Goal: Check status: Check status

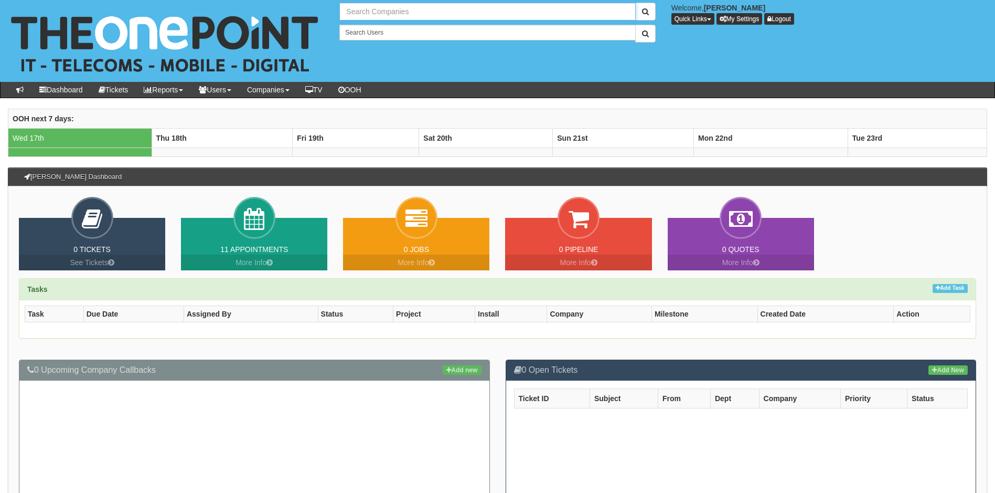
click at [381, 12] on input "text" at bounding box center [488, 12] width 296 height 18
click at [387, 31] on link "[PERSON_NAME] (Leven) Limited" at bounding box center [488, 29] width 294 height 15
type input "[PERSON_NAME] (Leven) Limited"
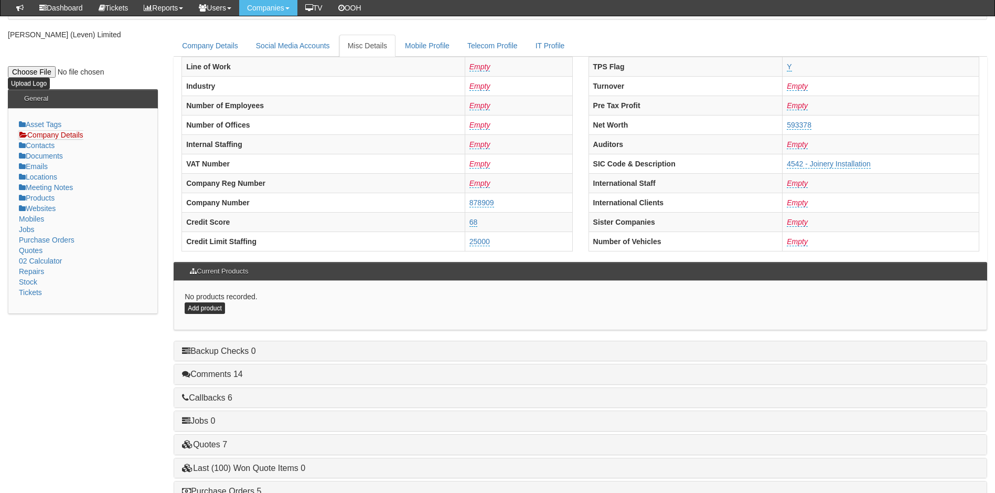
scroll to position [199, 0]
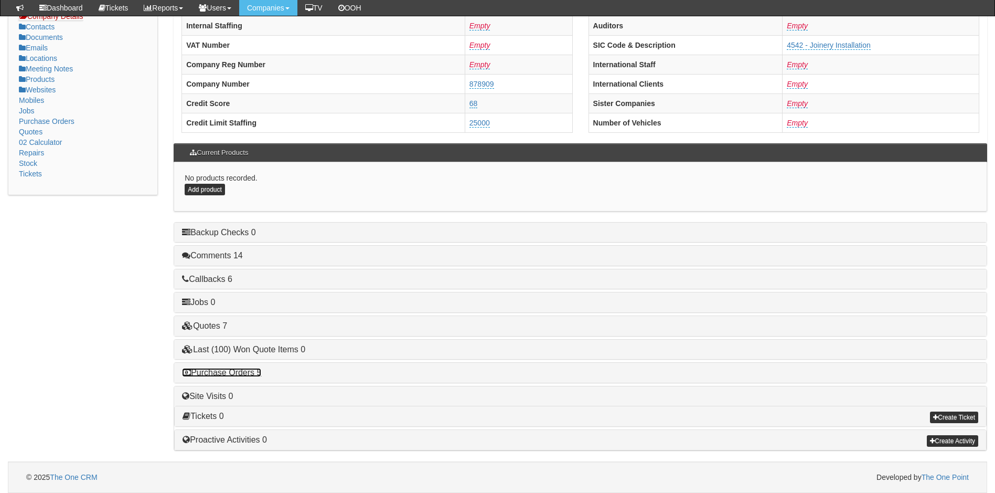
click at [241, 373] on link "Purchase Orders 5" at bounding box center [221, 372] width 79 height 9
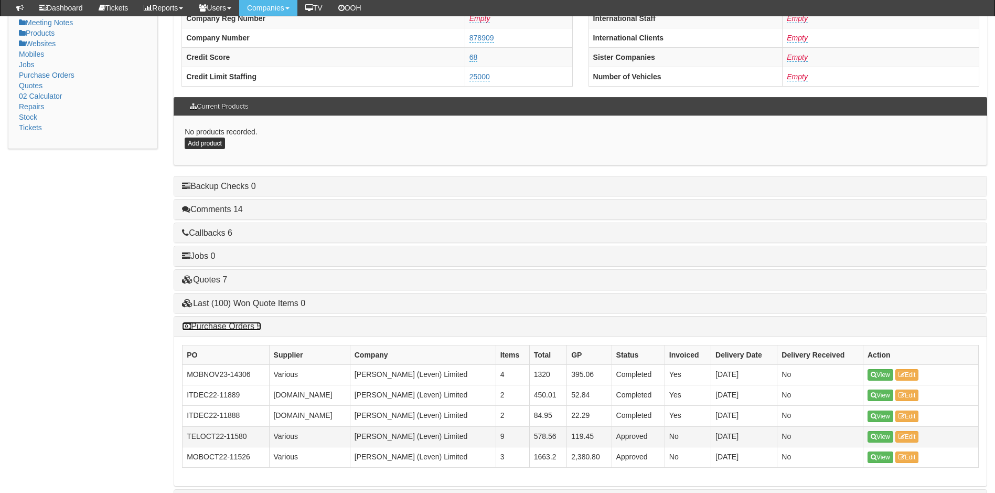
scroll to position [349, 0]
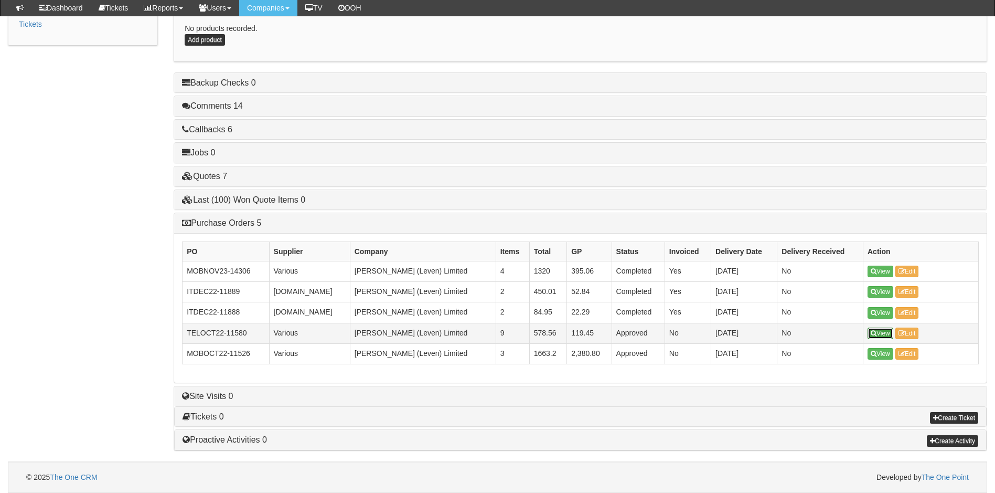
click at [881, 333] on link "View" at bounding box center [881, 333] width 26 height 12
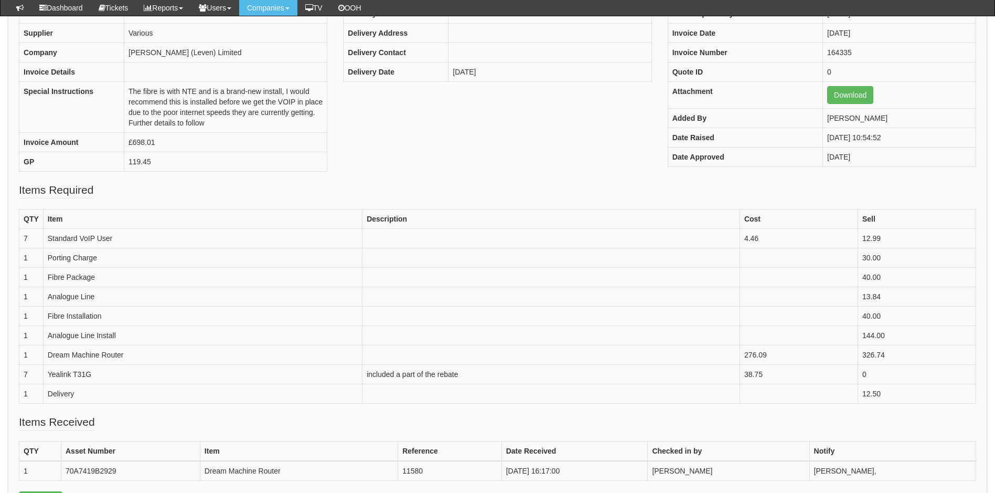
scroll to position [157, 0]
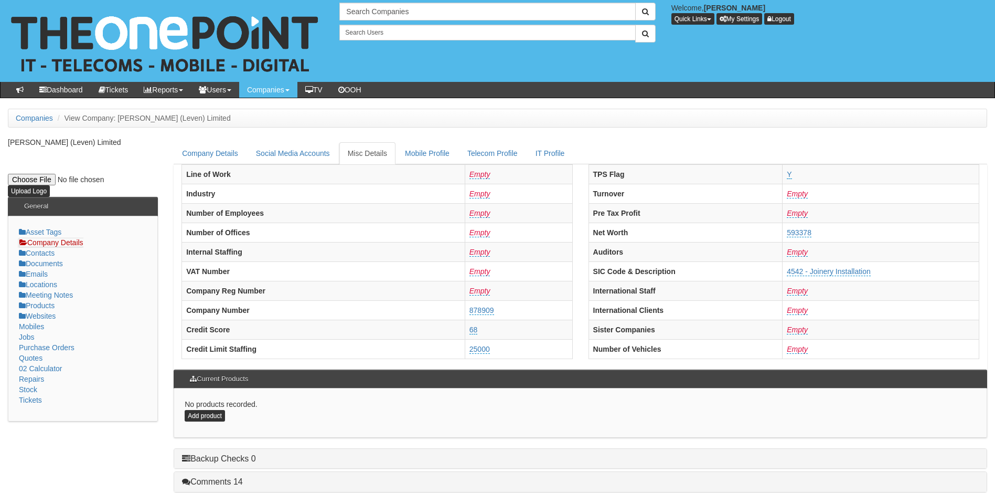
scroll to position [226, 0]
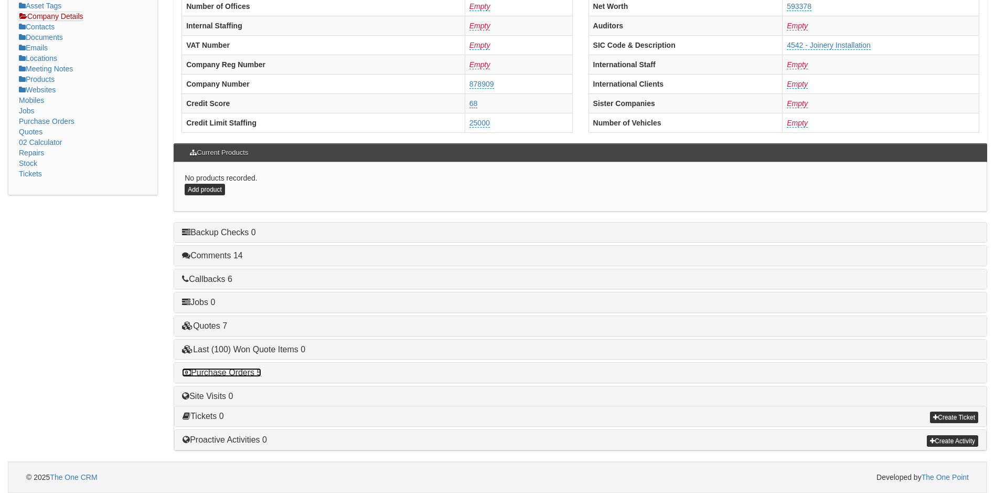
click at [229, 367] on div "Purchase Orders 5" at bounding box center [580, 373] width 813 height 20
click at [231, 373] on link "Purchase Orders 5" at bounding box center [221, 372] width 79 height 9
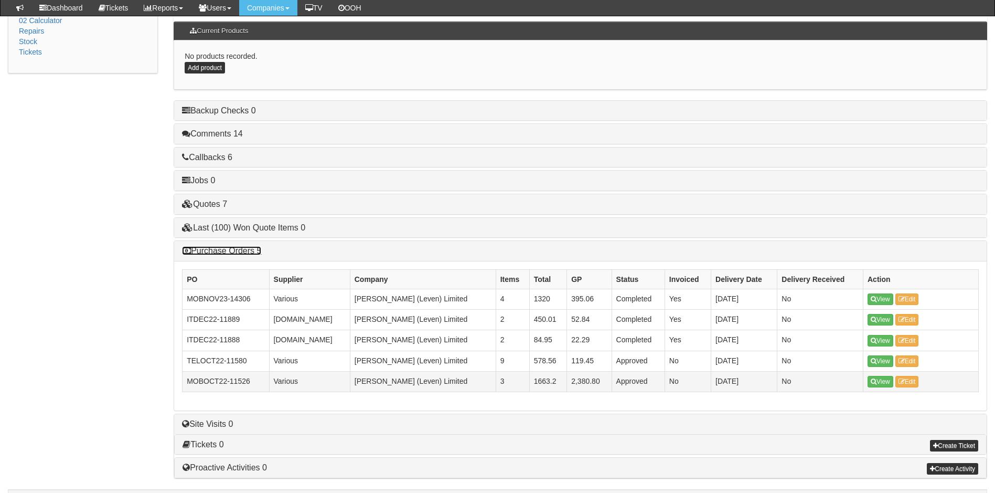
scroll to position [349, 0]
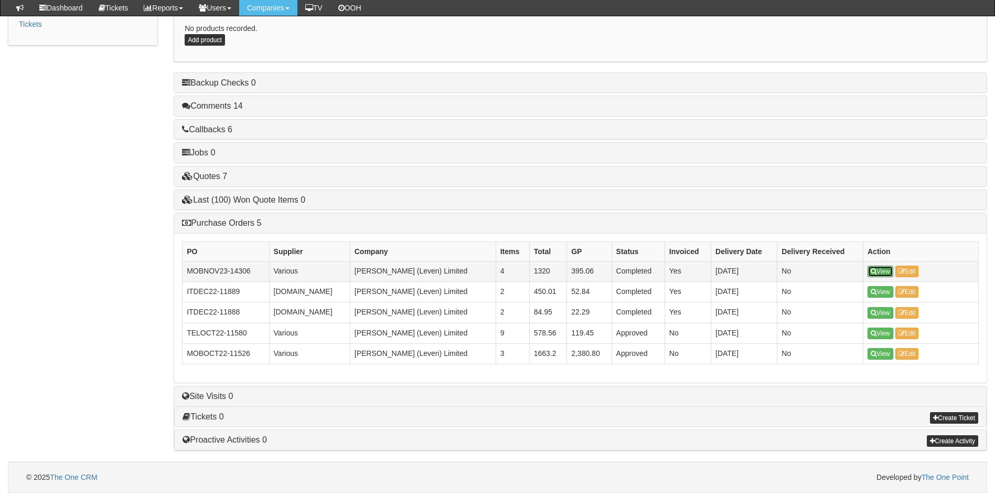
click at [880, 273] on link "View" at bounding box center [881, 272] width 26 height 12
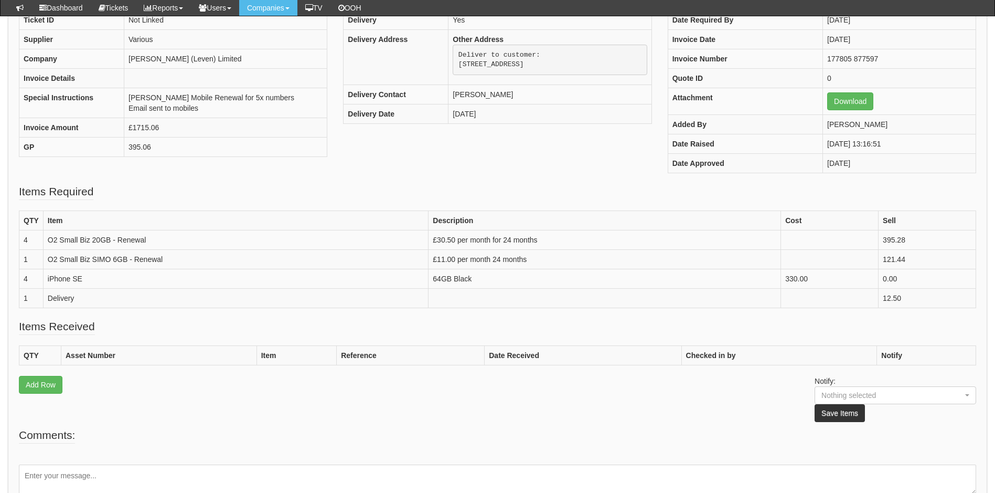
scroll to position [157, 0]
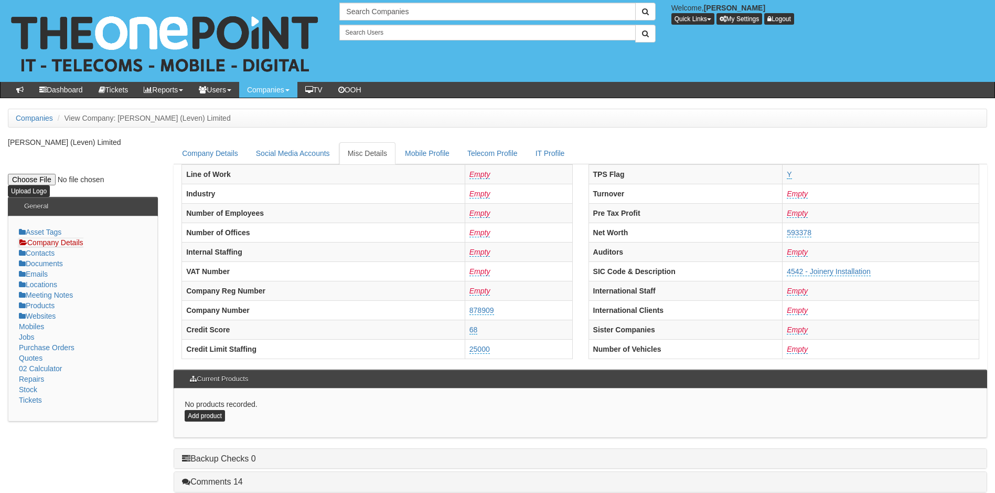
scroll to position [226, 0]
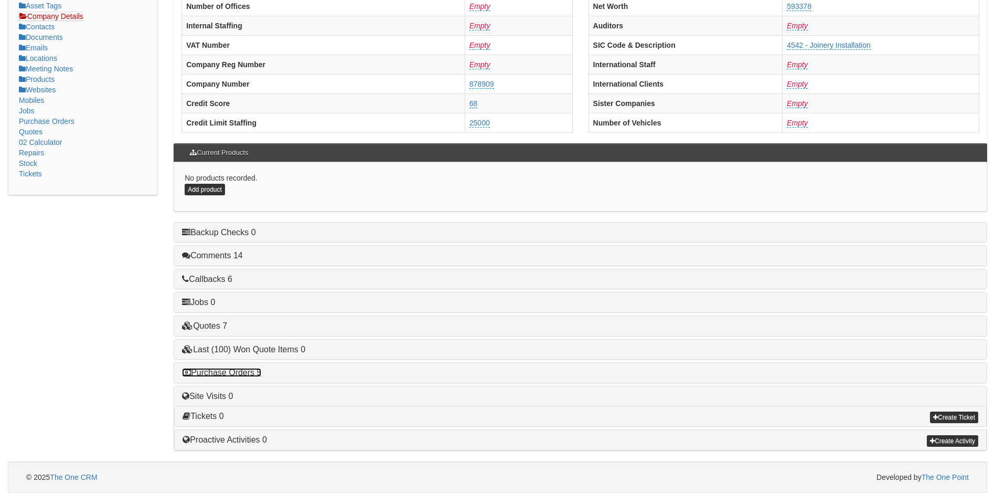
click at [228, 374] on link "Purchase Orders 5" at bounding box center [221, 372] width 79 height 9
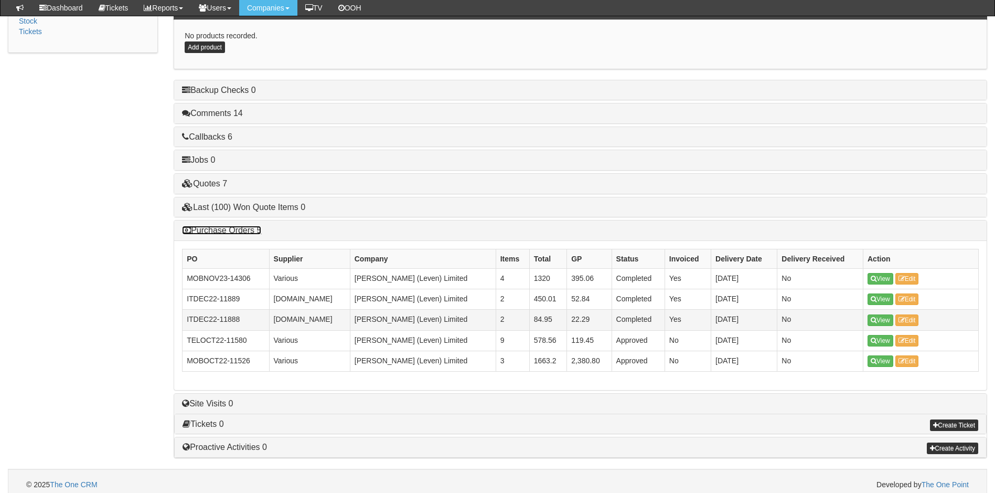
scroll to position [349, 0]
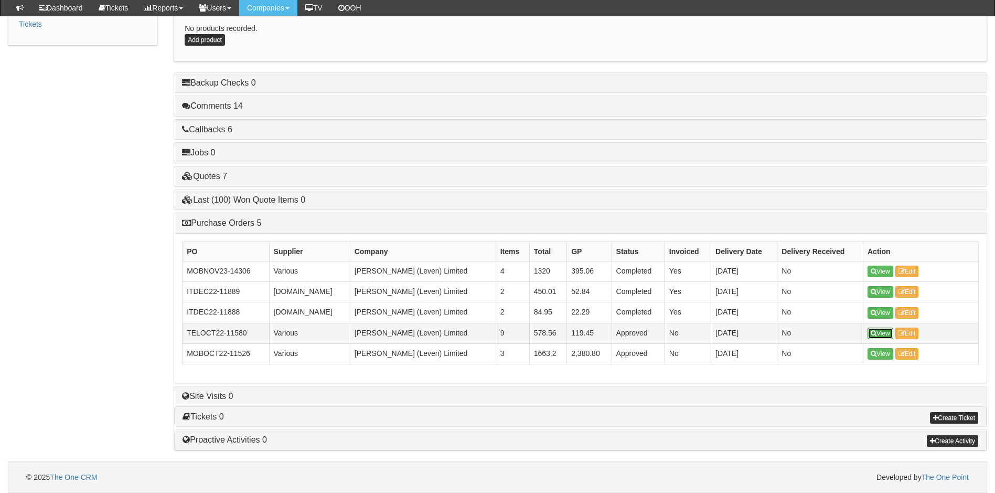
click at [882, 332] on link "View" at bounding box center [881, 333] width 26 height 12
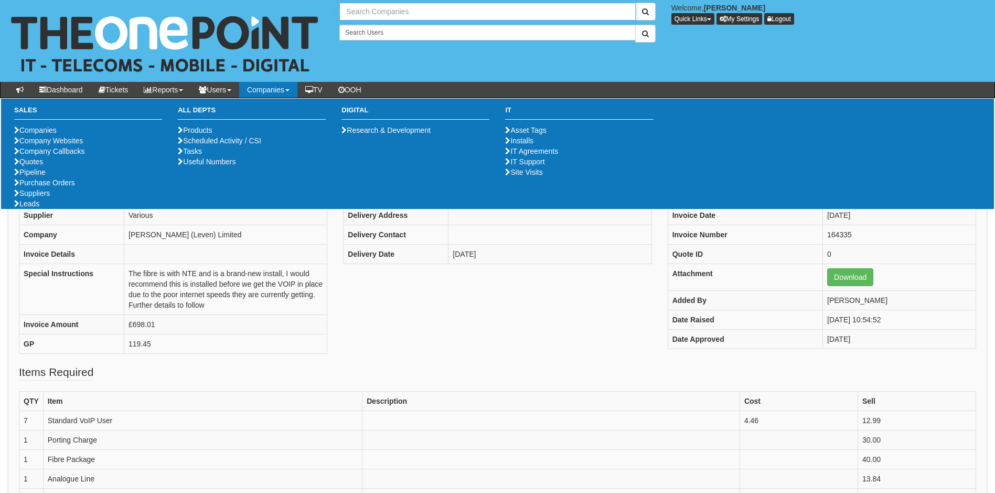
click at [378, 9] on input "text" at bounding box center [488, 12] width 296 height 18
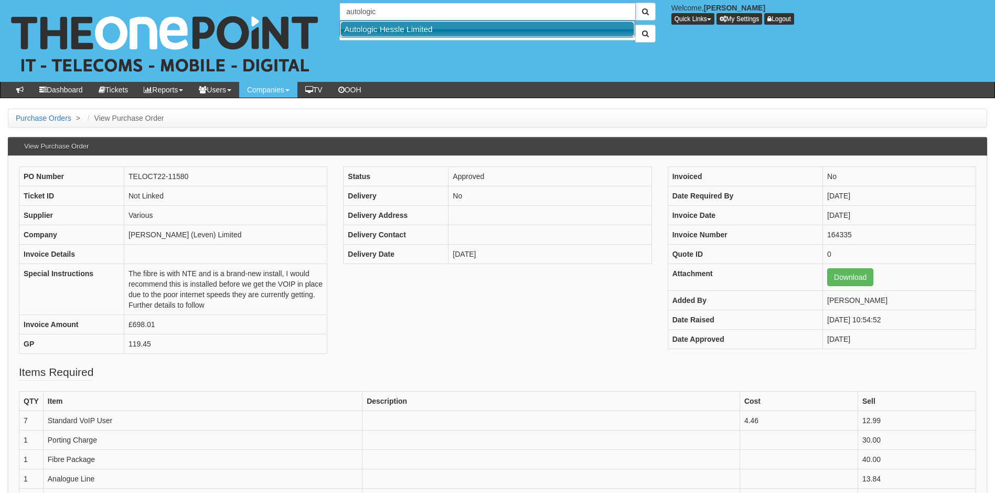
click at [388, 29] on link "Autologic Hessle Limited" at bounding box center [488, 29] width 294 height 15
type input "Autologic Hessle Limited"
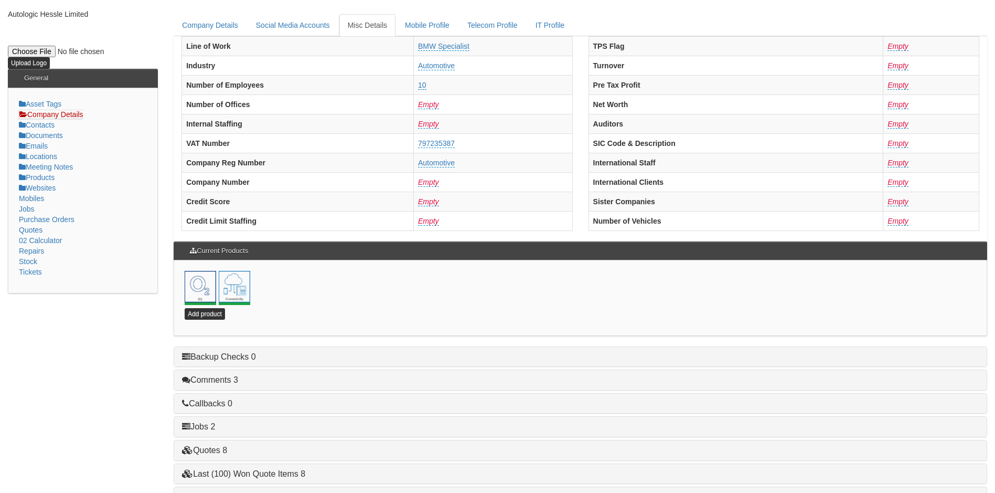
scroll to position [226, 0]
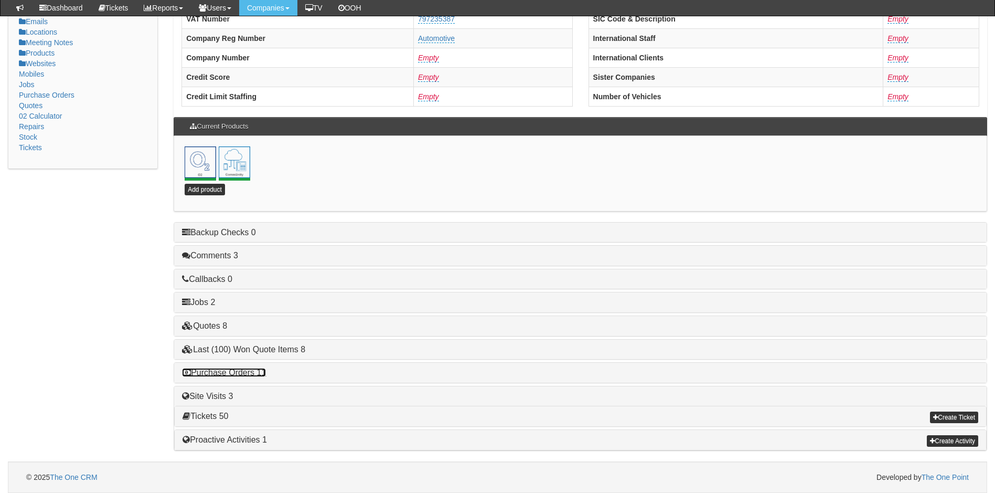
click at [226, 370] on link "Purchase Orders 11" at bounding box center [224, 372] width 84 height 9
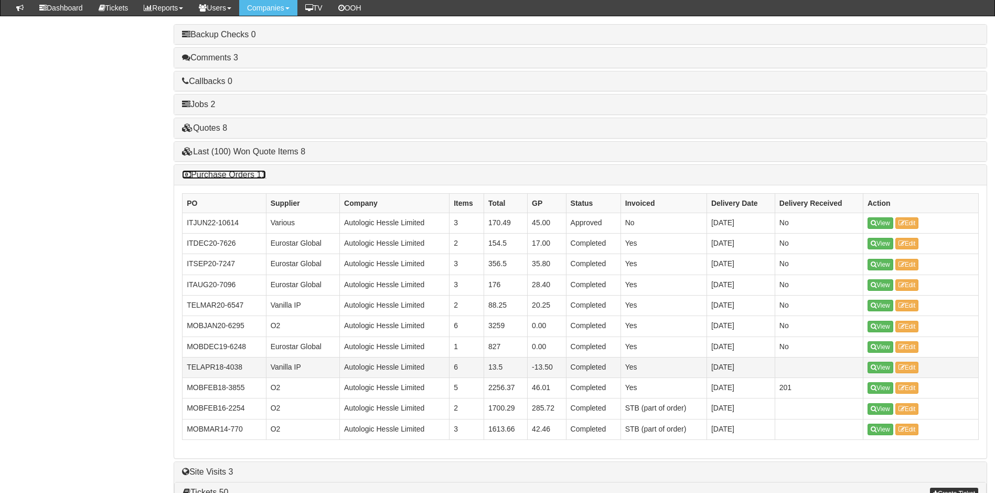
scroll to position [488, 0]
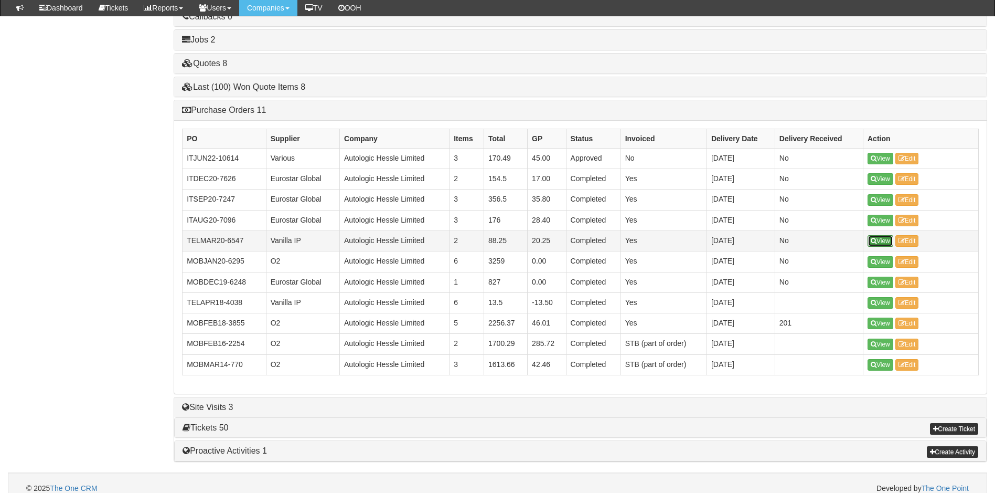
click at [881, 241] on link "View" at bounding box center [881, 241] width 26 height 12
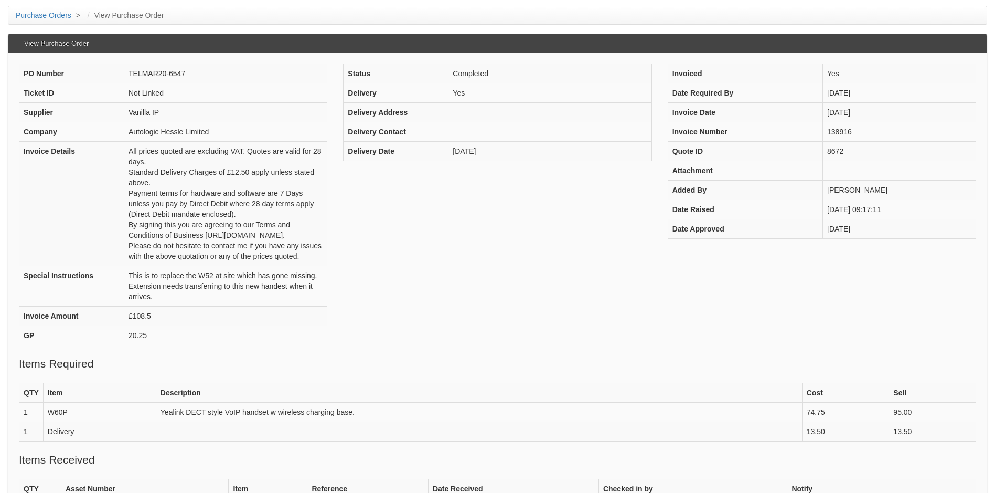
scroll to position [292, 0]
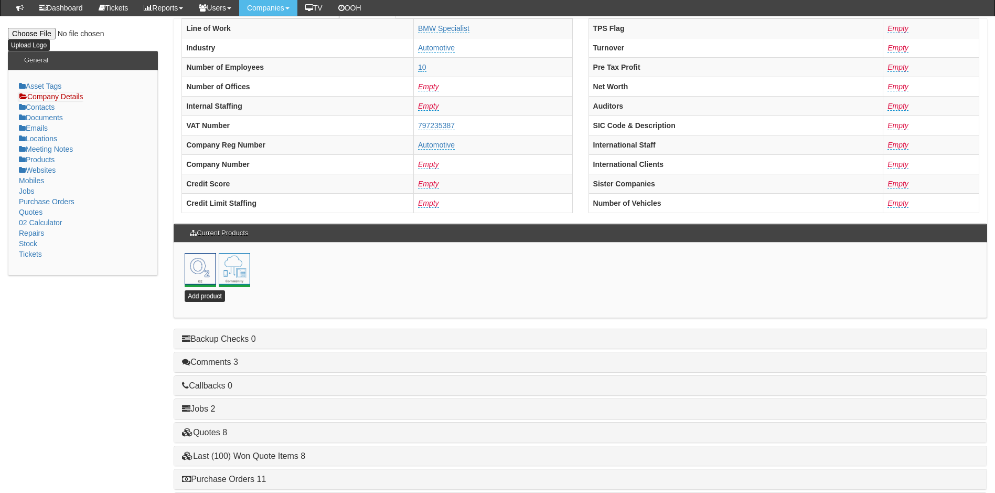
scroll to position [226, 0]
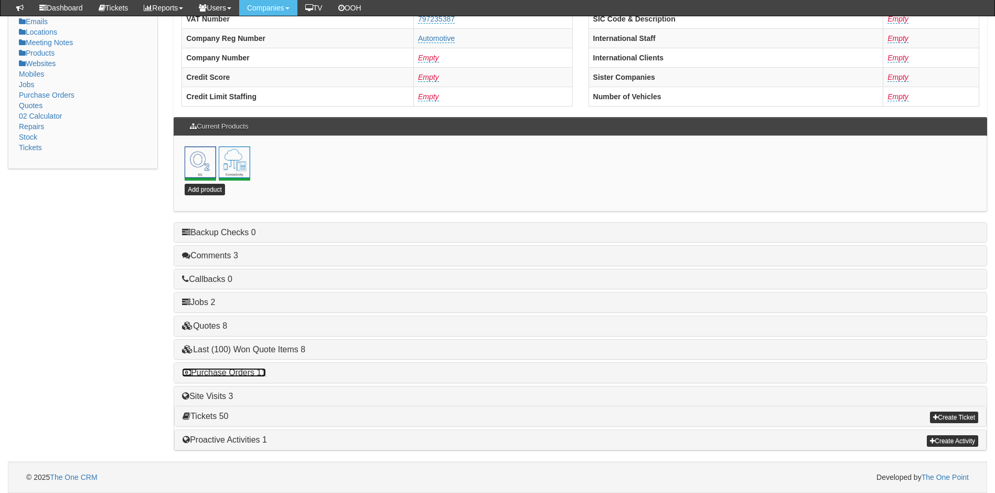
click at [231, 374] on link "Purchase Orders 11" at bounding box center [224, 372] width 84 height 9
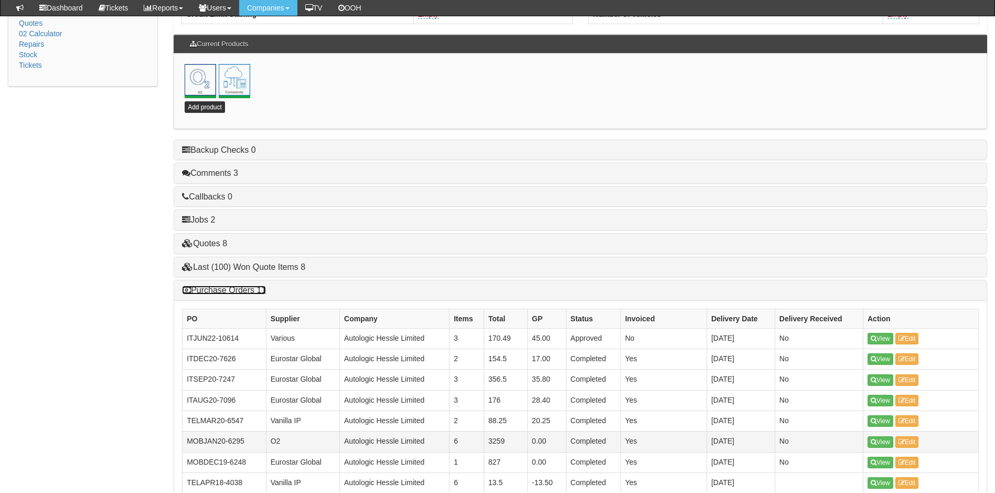
scroll to position [436, 0]
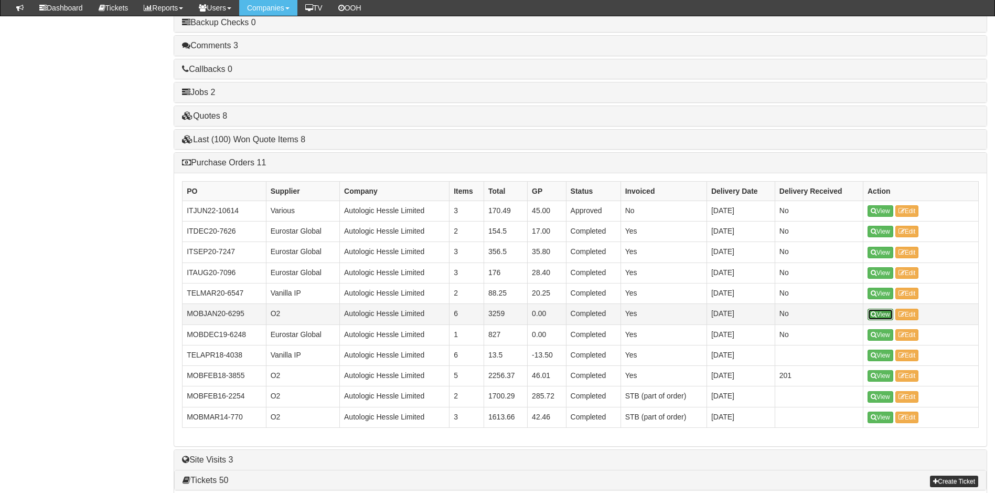
click at [881, 314] on link "View" at bounding box center [881, 315] width 26 height 12
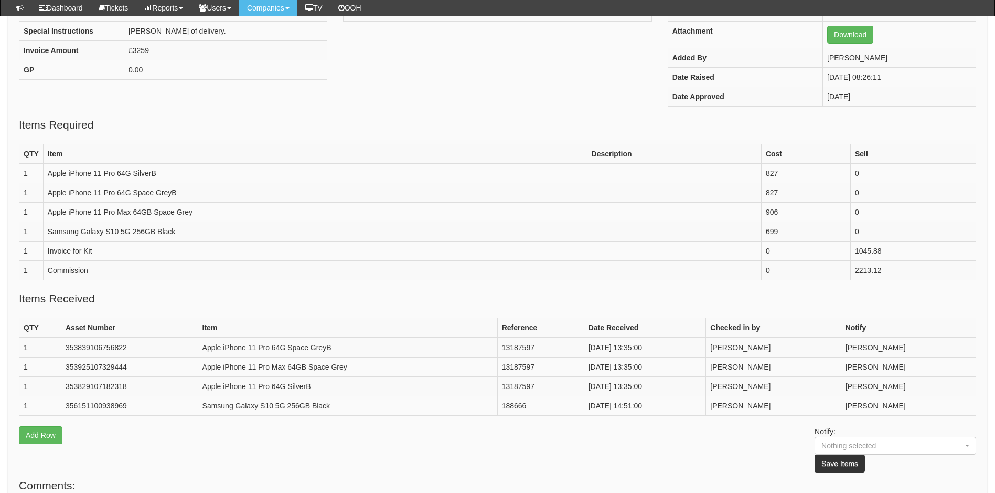
scroll to position [189, 0]
